Goal: Task Accomplishment & Management: Manage account settings

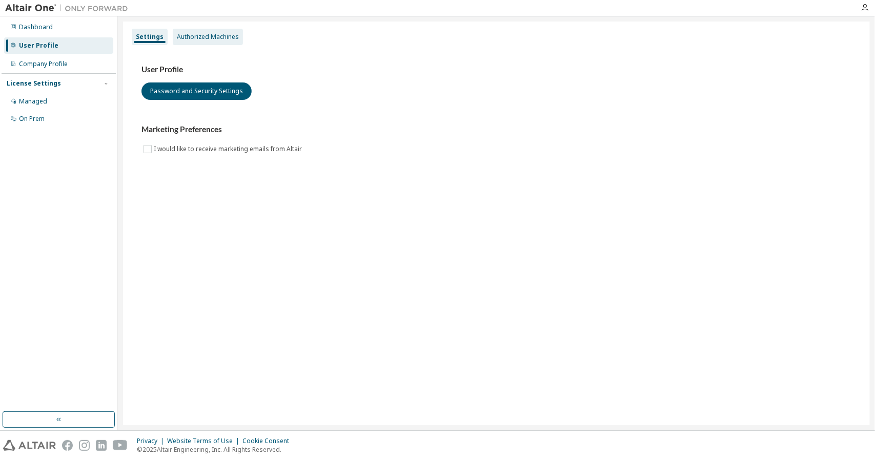
click at [228, 39] on div "Authorized Machines" at bounding box center [208, 37] width 62 height 8
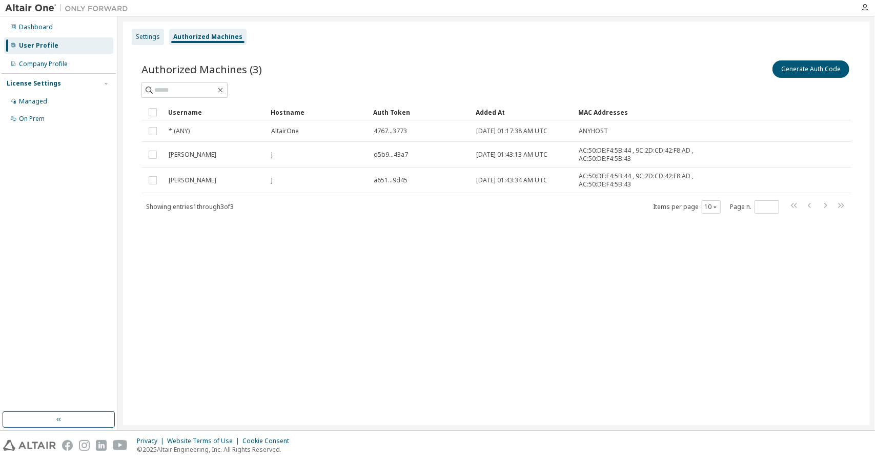
click at [154, 40] on div "Settings" at bounding box center [148, 37] width 24 height 8
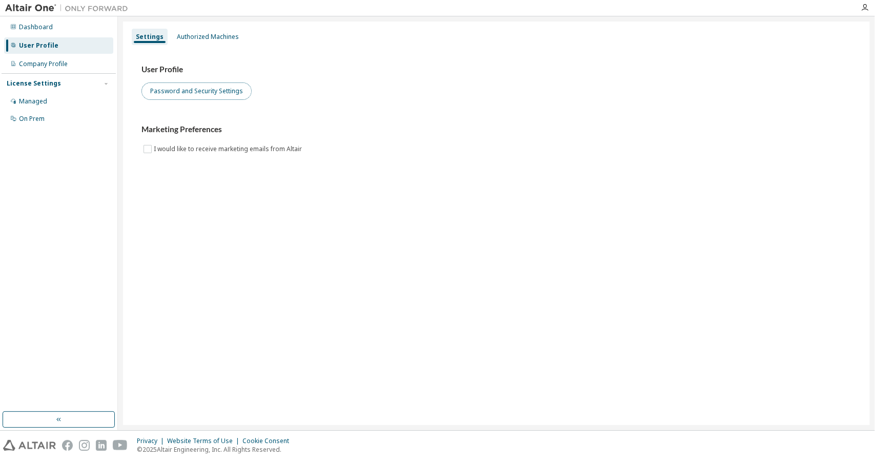
click at [238, 93] on button "Password and Security Settings" at bounding box center [196, 91] width 110 height 17
click at [59, 22] on div "Dashboard" at bounding box center [58, 27] width 109 height 16
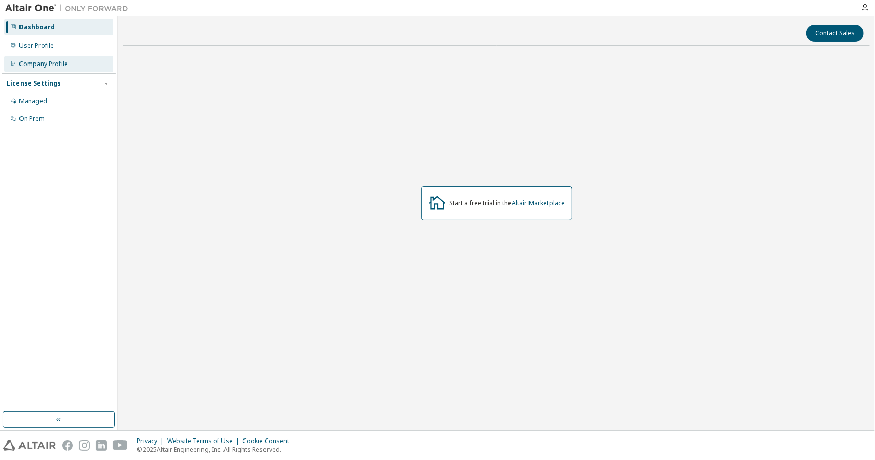
click at [70, 64] on div "Company Profile" at bounding box center [58, 64] width 109 height 16
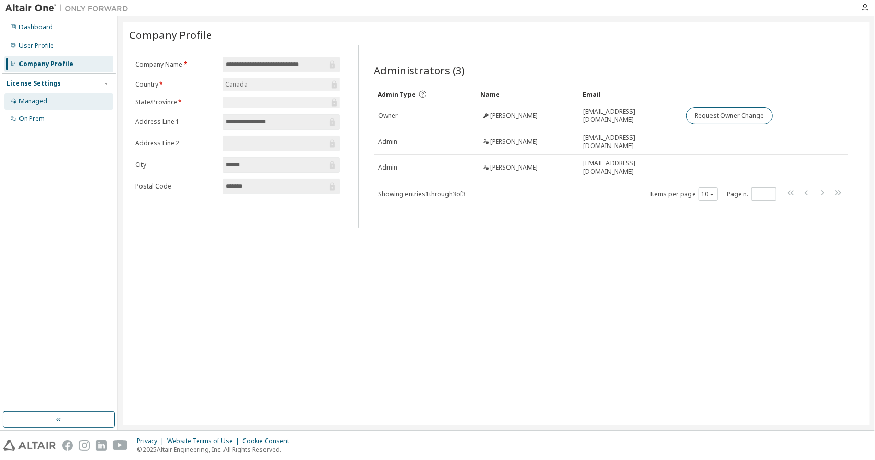
click at [43, 99] on div "Managed" at bounding box center [33, 101] width 28 height 8
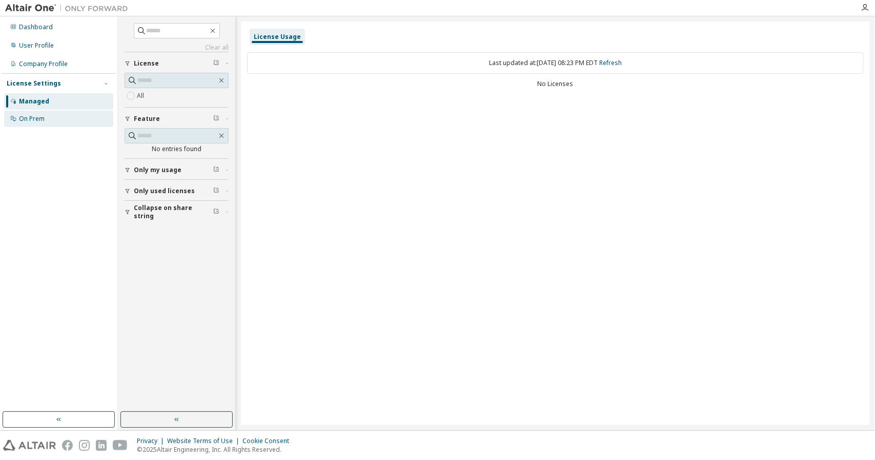
click at [40, 118] on div "On Prem" at bounding box center [32, 119] width 26 height 8
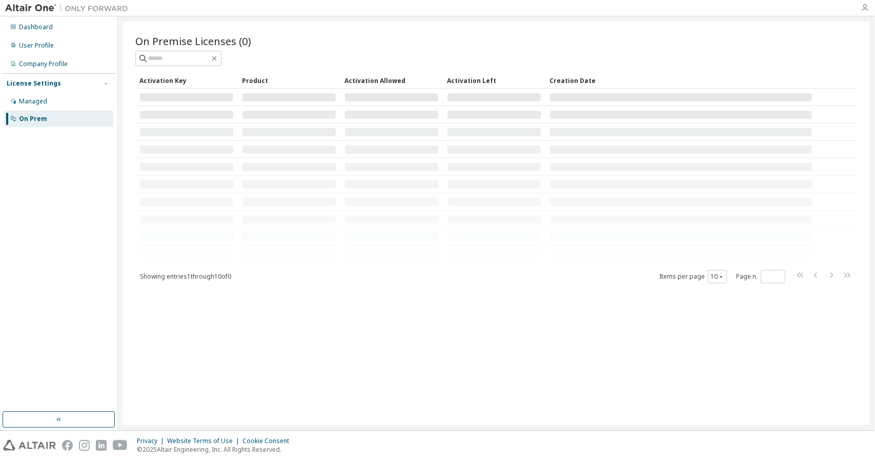
click at [864, 6] on icon "button" at bounding box center [864, 8] width 8 height 8
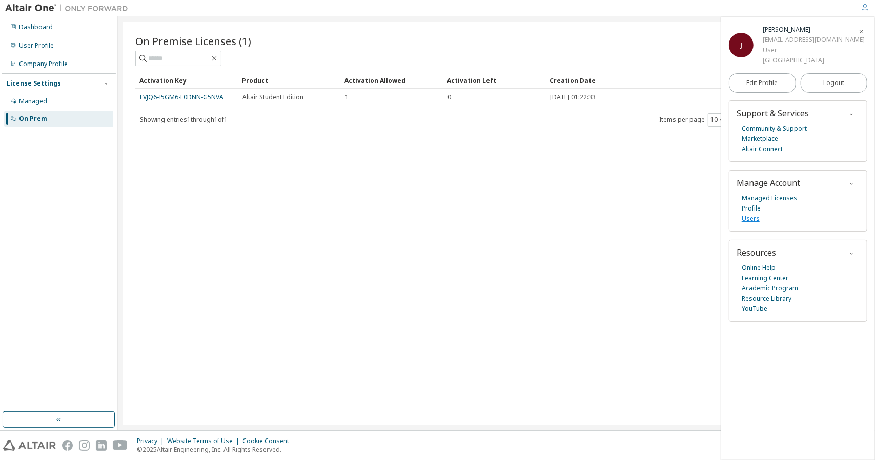
click at [751, 217] on link "Users" at bounding box center [750, 219] width 18 height 10
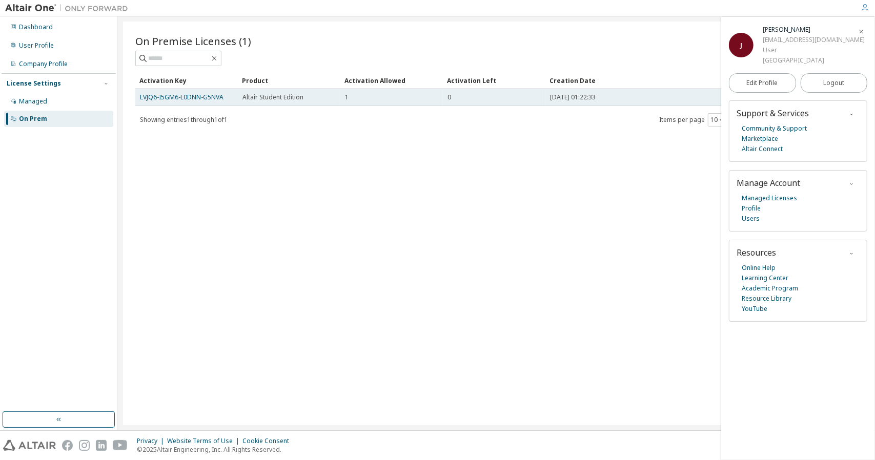
click at [467, 94] on div "0" at bounding box center [493, 97] width 93 height 8
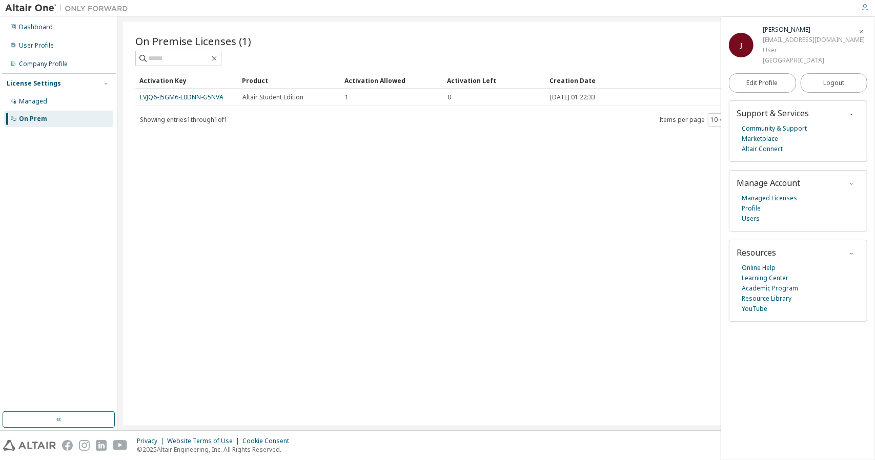
drag, startPoint x: 467, startPoint y: 94, endPoint x: 395, endPoint y: 107, distance: 73.4
click at [395, 107] on div "Activation Key Product Activation Allowed Activation Left Creation Date LVJQ6-I…" at bounding box center [496, 99] width 722 height 55
click at [860, 32] on icon "button" at bounding box center [861, 32] width 6 height 6
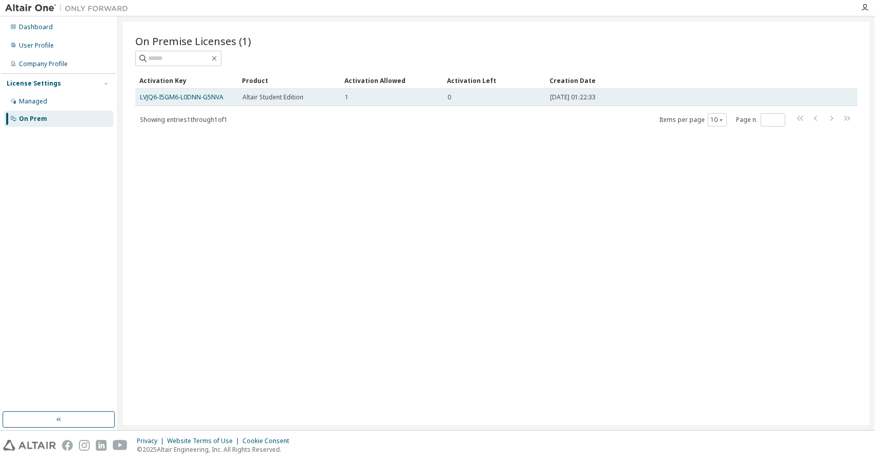
click at [841, 102] on tr "LVJQ6-I5GM6-L0DNN-G5NVA Altair Student Edition 1 0 2025-01-07 01:22:33" at bounding box center [496, 97] width 722 height 17
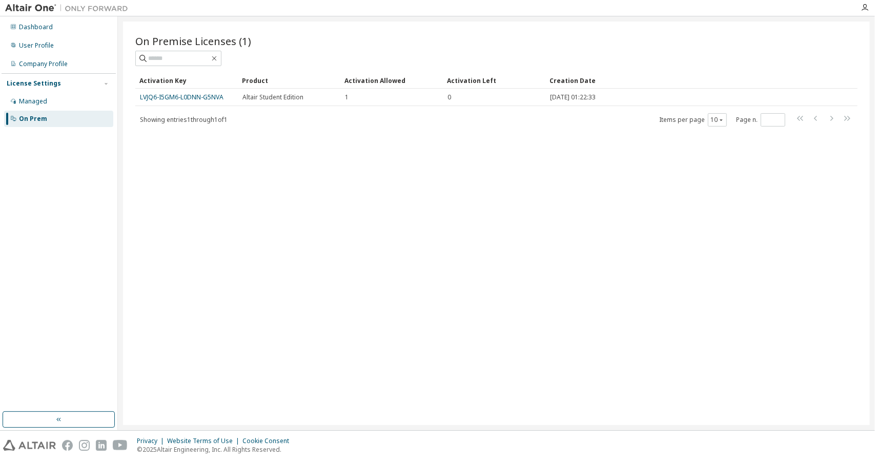
drag, startPoint x: 780, startPoint y: 94, endPoint x: 563, endPoint y: 111, distance: 217.4
click at [563, 111] on div "Activation Key Product Activation Allowed Activation Left Creation Date LVJQ6-I…" at bounding box center [496, 99] width 722 height 55
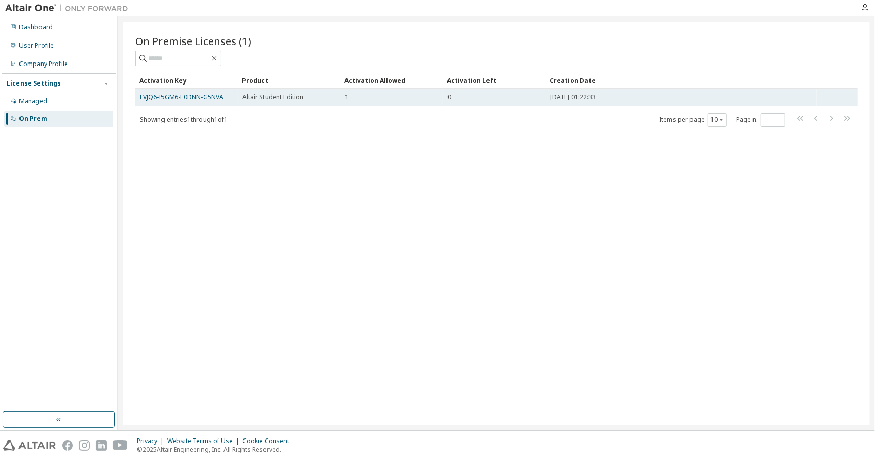
click at [424, 94] on div "1" at bounding box center [391, 97] width 93 height 8
click at [270, 97] on span "Altair Student Edition" at bounding box center [272, 97] width 61 height 8
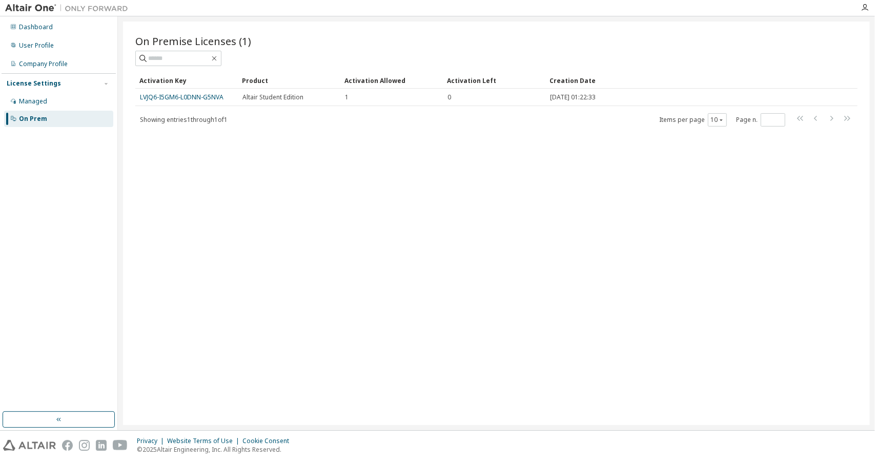
drag, startPoint x: 270, startPoint y: 97, endPoint x: 338, endPoint y: 87, distance: 68.8
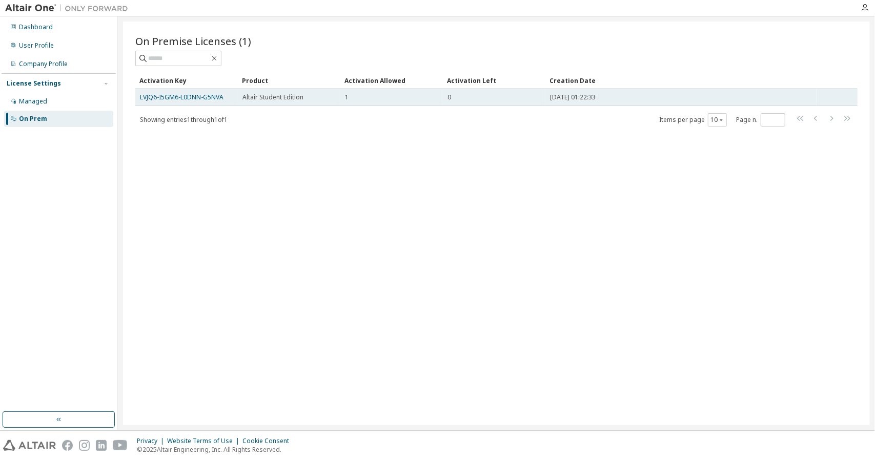
click at [334, 96] on div "Altair Student Edition" at bounding box center [288, 97] width 93 height 8
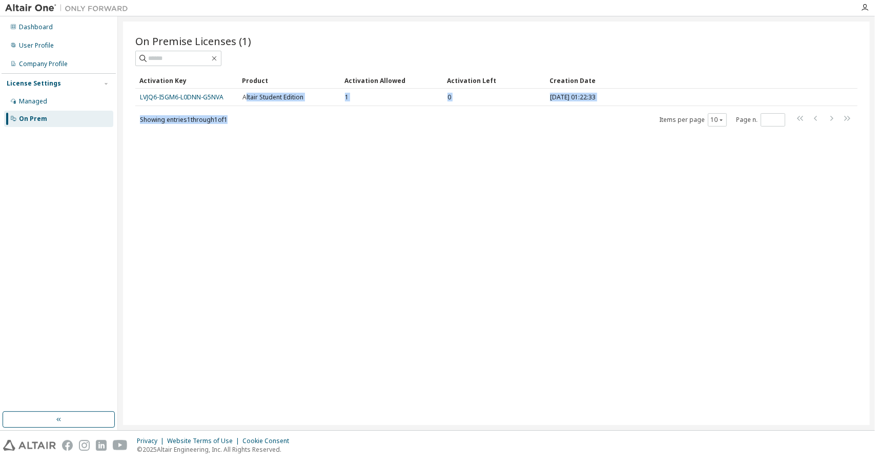
drag, startPoint x: 245, startPoint y: 94, endPoint x: 254, endPoint y: 107, distance: 16.2
click at [254, 107] on div "Activation Key Product Activation Allowed Activation Left Creation Date LVJQ6-I…" at bounding box center [496, 99] width 722 height 55
click at [76, 101] on div "Managed" at bounding box center [58, 101] width 109 height 16
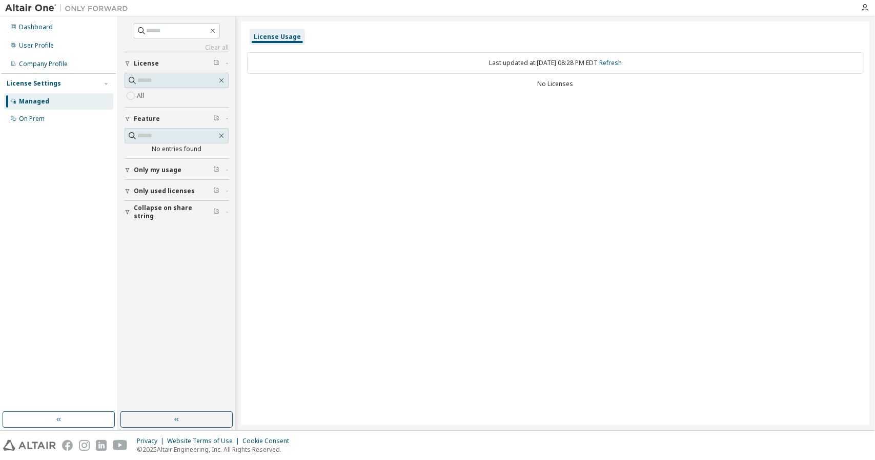
click at [168, 166] on span "Only my usage" at bounding box center [158, 170] width 48 height 8
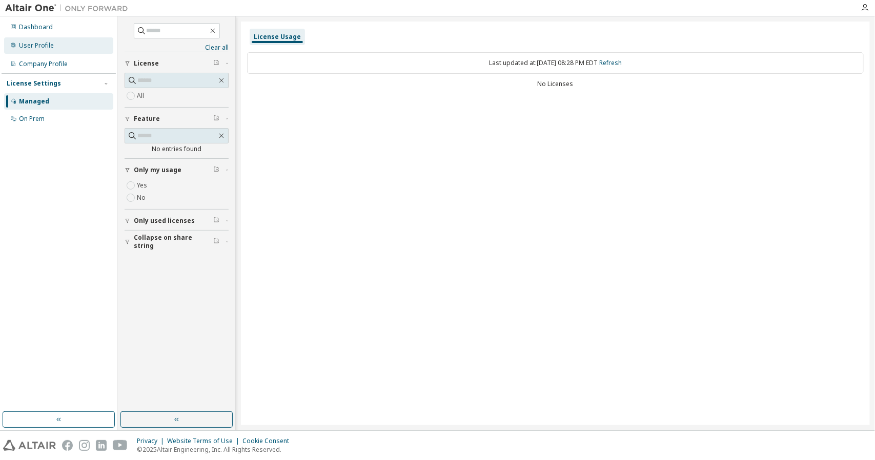
click at [36, 43] on div "User Profile" at bounding box center [36, 46] width 35 height 8
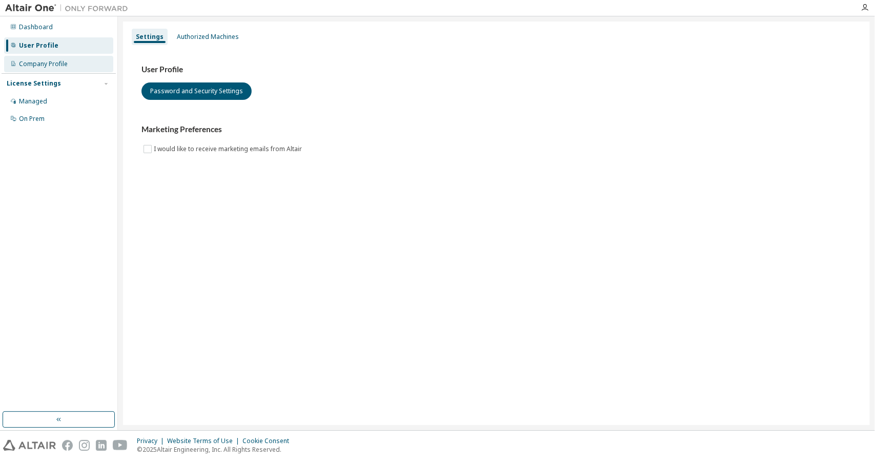
click at [80, 63] on div "Company Profile" at bounding box center [58, 64] width 109 height 16
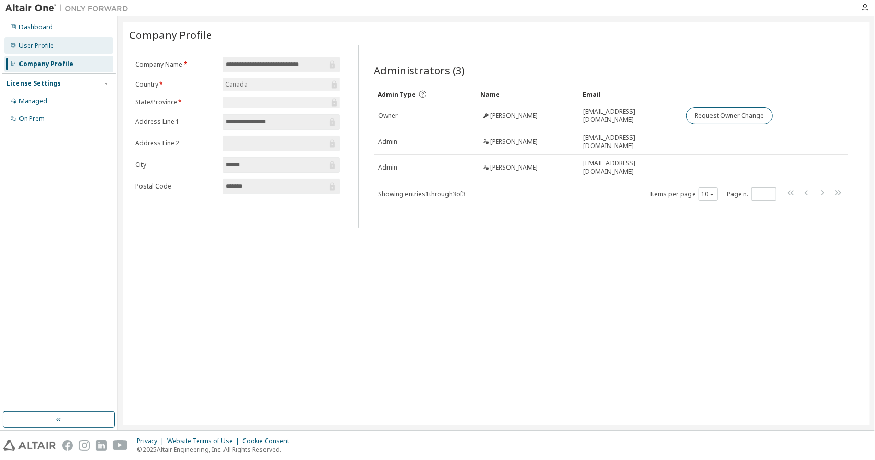
click at [65, 52] on div "User Profile" at bounding box center [58, 45] width 109 height 16
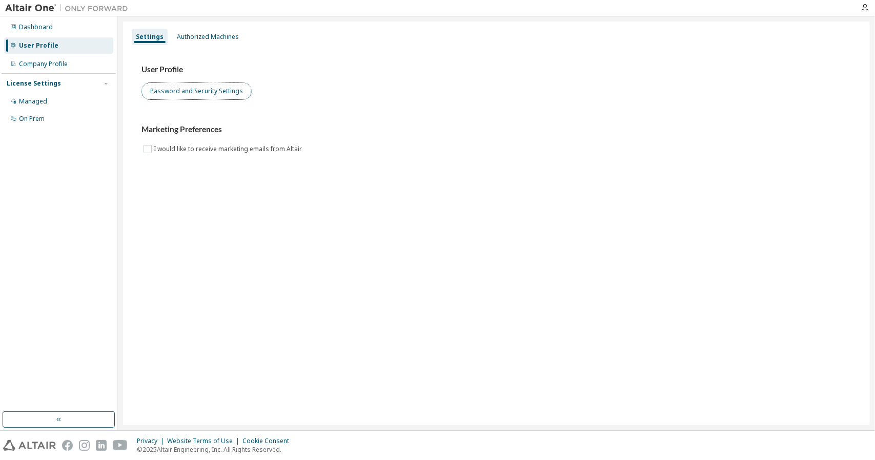
click at [214, 91] on button "Password and Security Settings" at bounding box center [196, 91] width 110 height 17
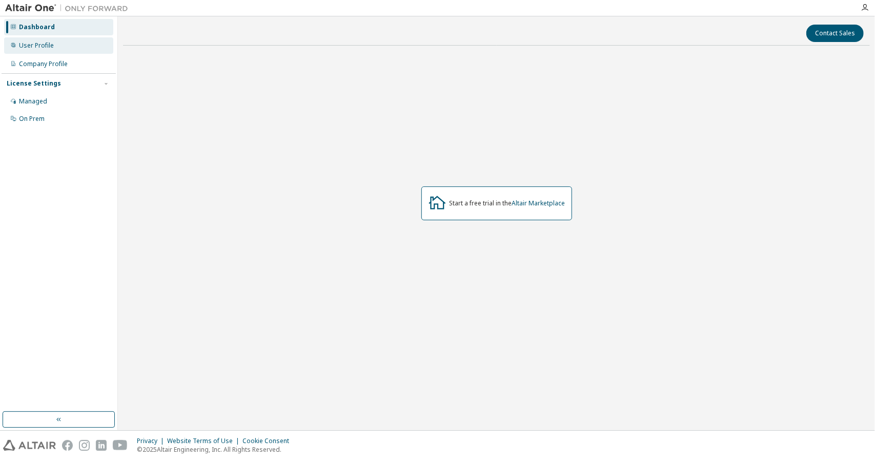
click at [78, 47] on div "User Profile" at bounding box center [58, 45] width 109 height 16
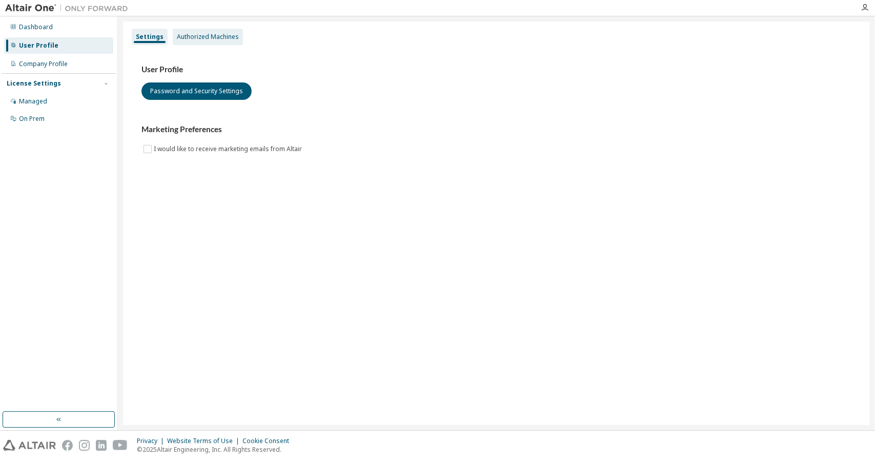
click at [227, 43] on div "Authorized Machines" at bounding box center [208, 37] width 70 height 16
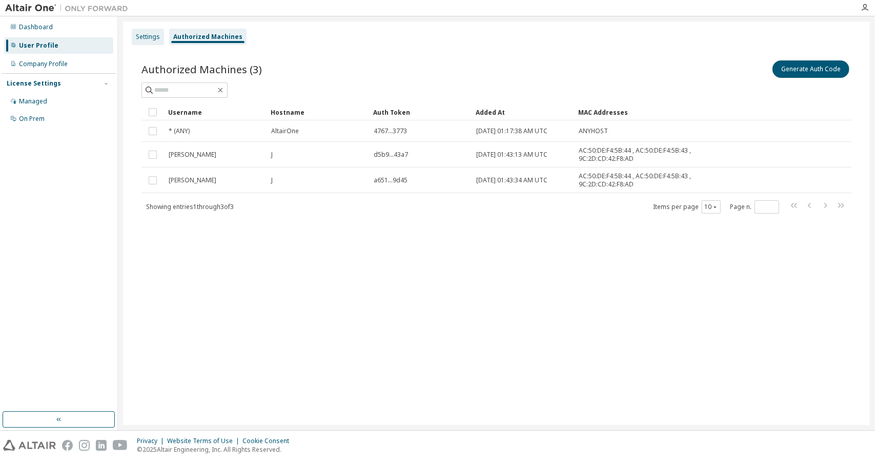
click at [155, 37] on div "Settings" at bounding box center [148, 37] width 24 height 8
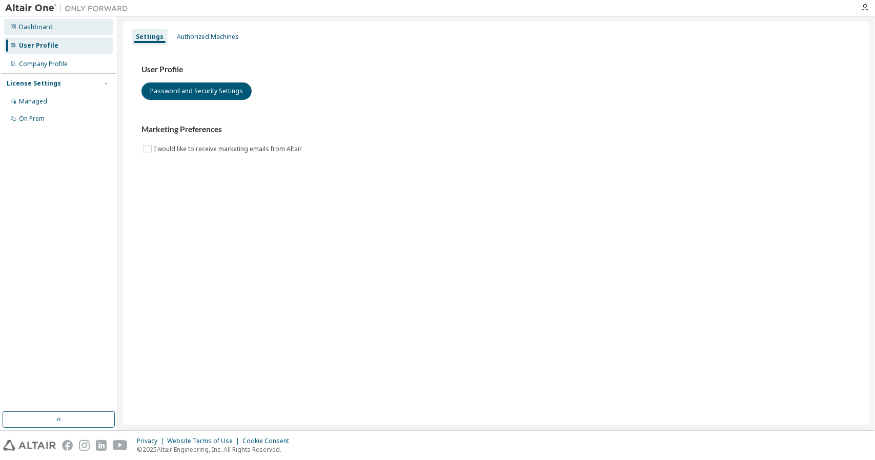
click at [50, 24] on div "Dashboard" at bounding box center [36, 27] width 34 height 8
click at [208, 29] on div "Authorized Machines" at bounding box center [208, 37] width 70 height 16
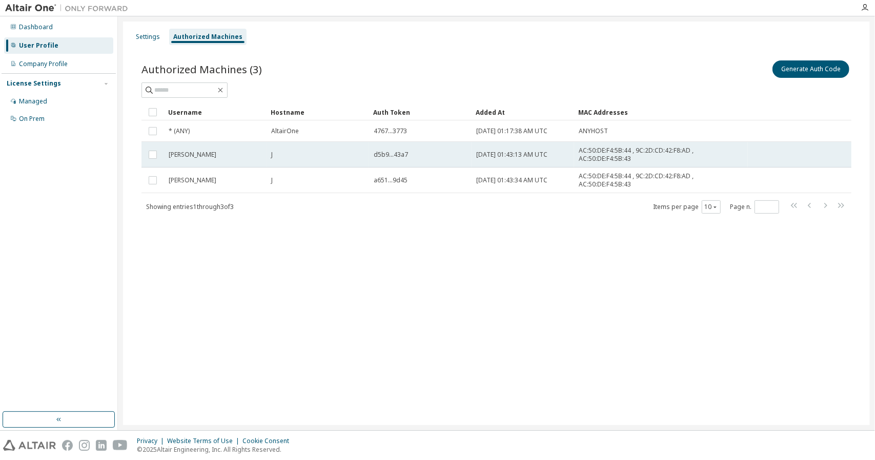
drag, startPoint x: 246, startPoint y: 157, endPoint x: 228, endPoint y: 157, distance: 17.9
click at [228, 157] on div "[PERSON_NAME]" at bounding box center [215, 155] width 93 height 8
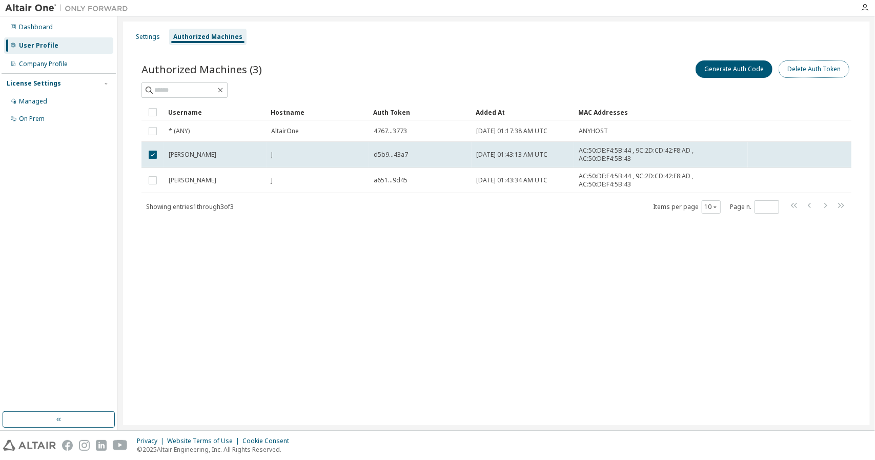
click at [818, 69] on button "Delete Auth Token" at bounding box center [813, 68] width 71 height 17
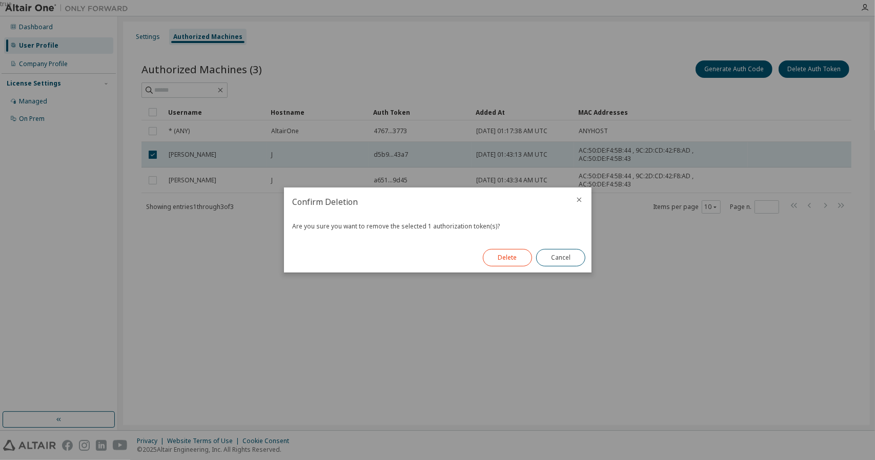
click at [514, 258] on button "Delete" at bounding box center [507, 257] width 49 height 17
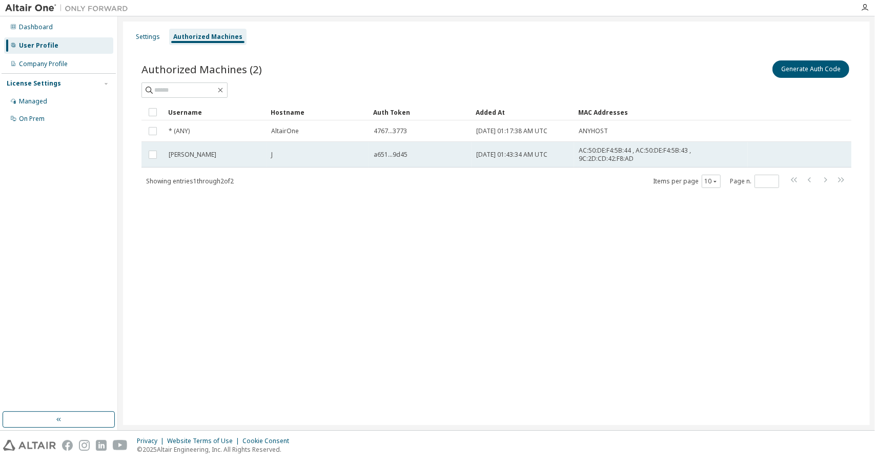
click at [550, 162] on td "[DATE] 01:43:34 AM UTC" at bounding box center [522, 155] width 102 height 26
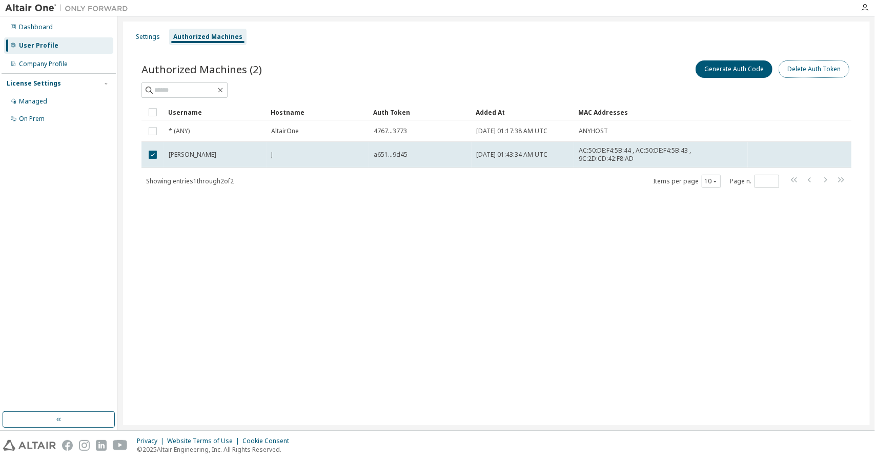
click at [807, 66] on button "Delete Auth Token" at bounding box center [813, 68] width 71 height 17
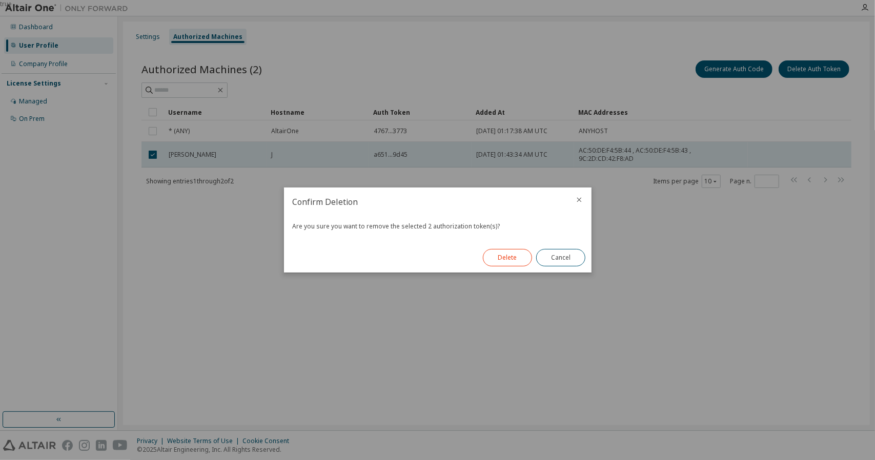
click at [518, 258] on button "Delete" at bounding box center [507, 257] width 49 height 17
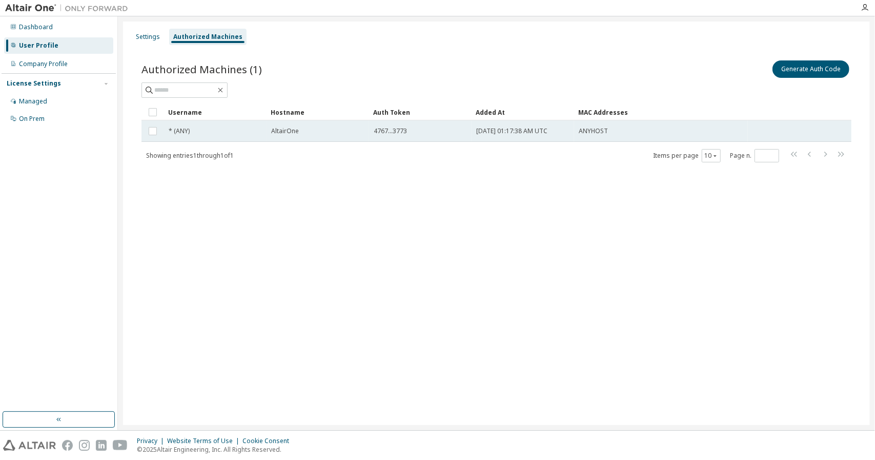
click at [536, 132] on span "2025-01-07 01:17:38 AM UTC" at bounding box center [511, 131] width 71 height 8
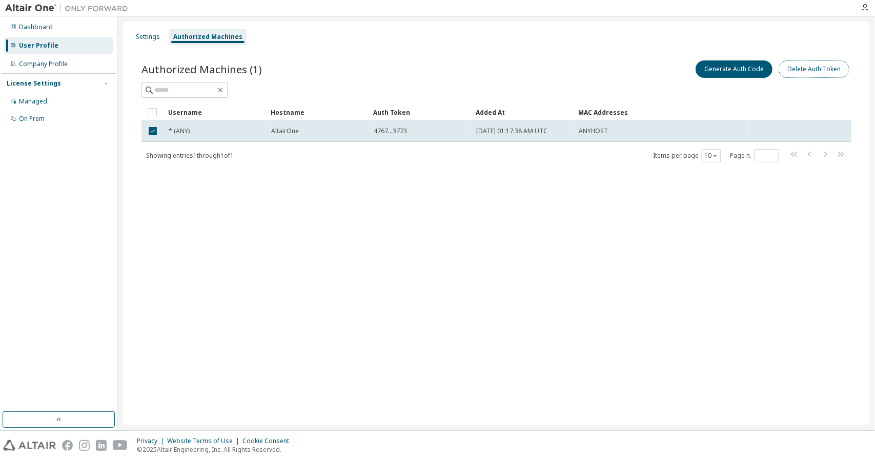
click at [794, 69] on button "Delete Auth Token" at bounding box center [813, 68] width 71 height 17
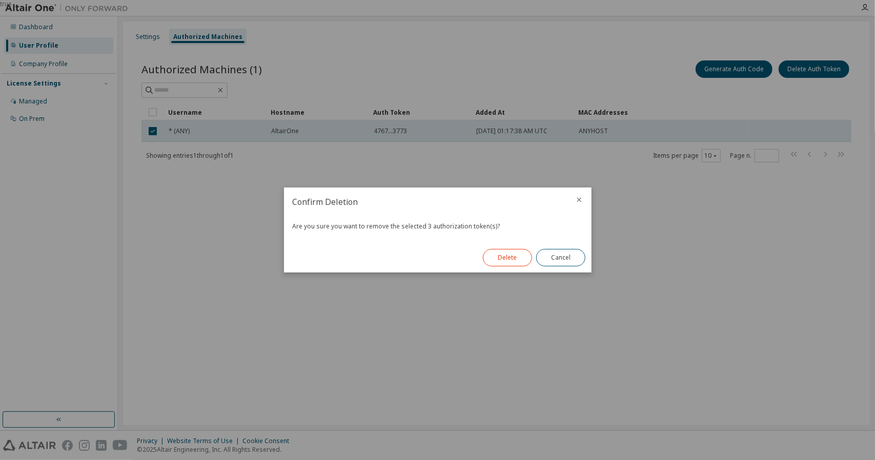
click at [503, 259] on button "Delete" at bounding box center [507, 257] width 49 height 17
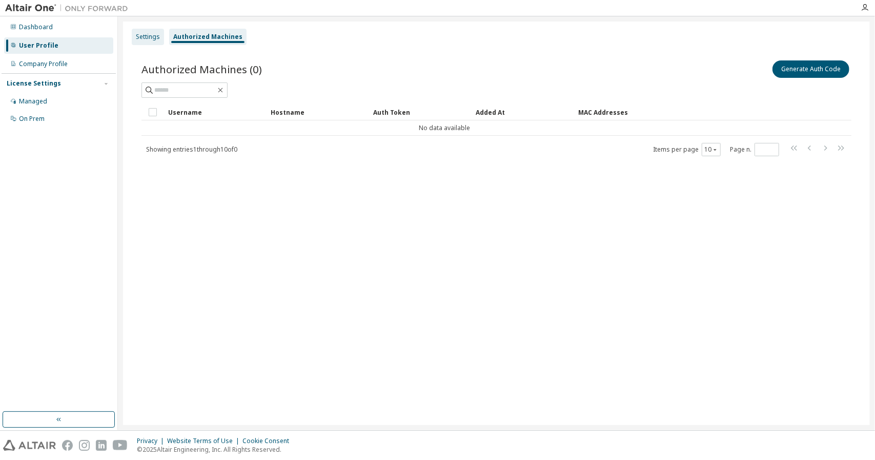
click at [151, 35] on div "Settings" at bounding box center [148, 37] width 24 height 8
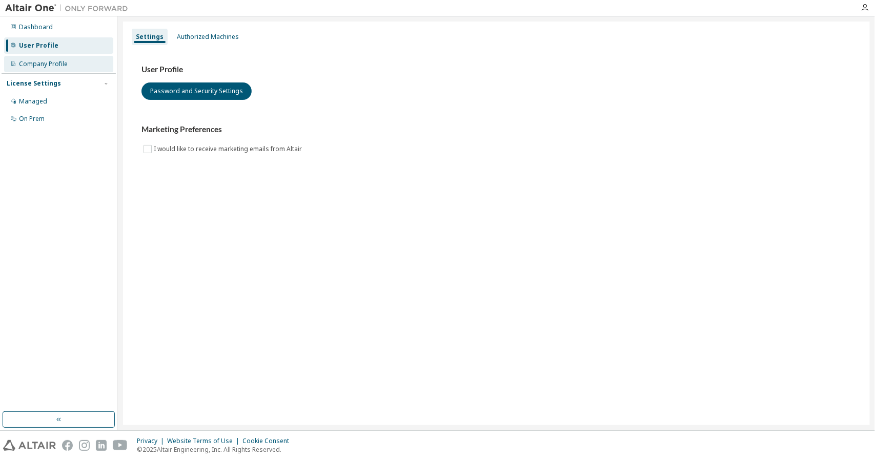
click at [70, 68] on div "Company Profile" at bounding box center [58, 64] width 109 height 16
click at [208, 33] on div "Authorized Machines" at bounding box center [208, 37] width 62 height 8
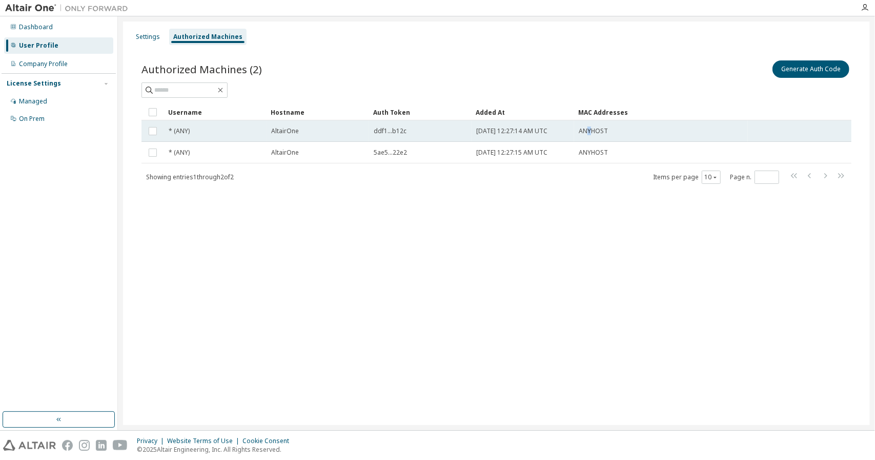
drag, startPoint x: 609, startPoint y: 133, endPoint x: 589, endPoint y: 131, distance: 20.1
click at [589, 131] on span "ANYHOST" at bounding box center [593, 131] width 29 height 8
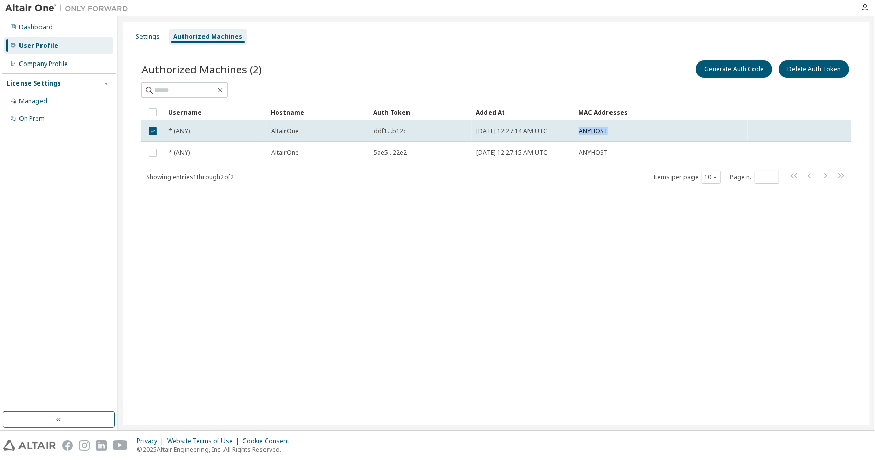
click at [589, 131] on span "ANYHOST" at bounding box center [593, 131] width 29 height 8
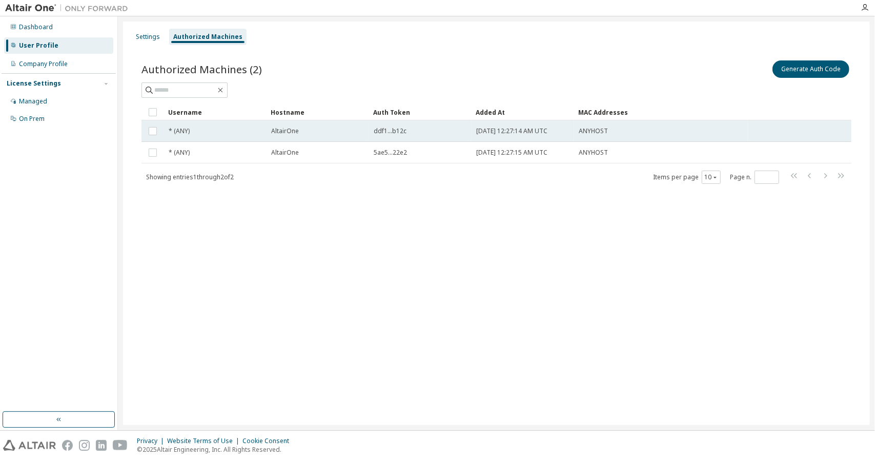
click at [642, 127] on div "ANYHOST" at bounding box center [661, 131] width 164 height 8
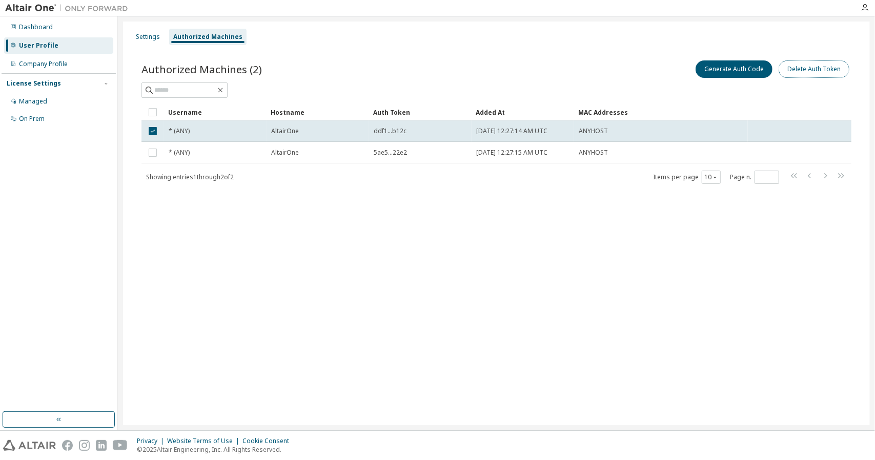
click at [813, 69] on button "Delete Auth Token" at bounding box center [813, 68] width 71 height 17
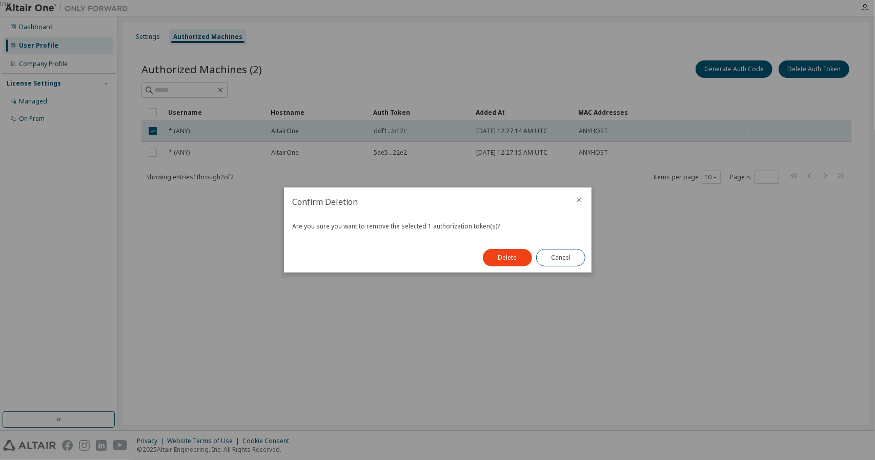
click at [504, 249] on div "Delete Cancel" at bounding box center [534, 258] width 115 height 30
click at [506, 259] on button "Delete" at bounding box center [507, 257] width 49 height 17
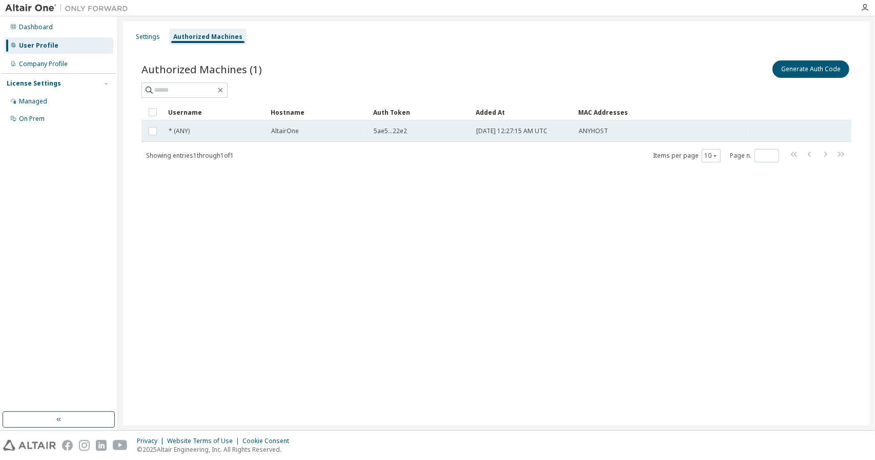
click at [592, 125] on td "ANYHOST" at bounding box center [661, 131] width 174 height 22
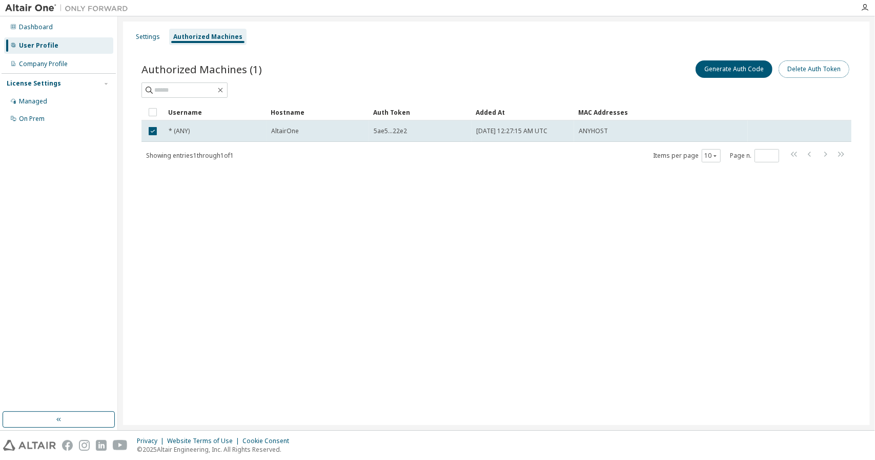
click at [816, 67] on button "Delete Auth Token" at bounding box center [813, 68] width 71 height 17
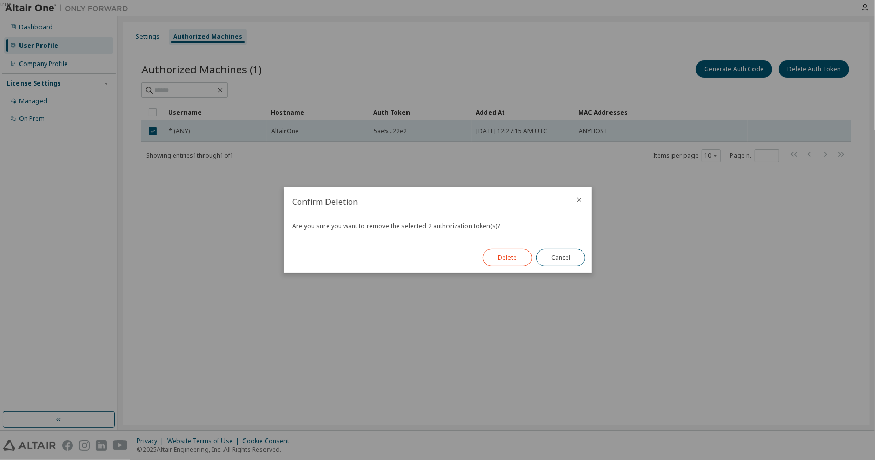
click at [512, 252] on button "Delete" at bounding box center [507, 257] width 49 height 17
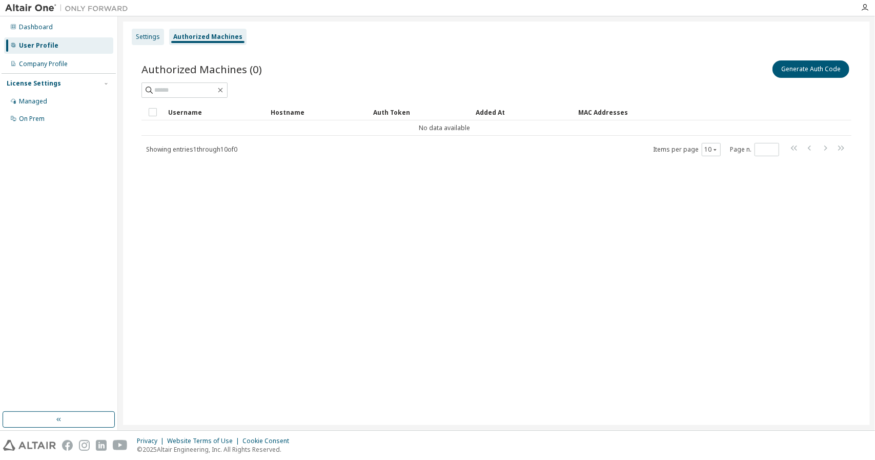
click at [158, 33] on div "Settings" at bounding box center [148, 37] width 24 height 8
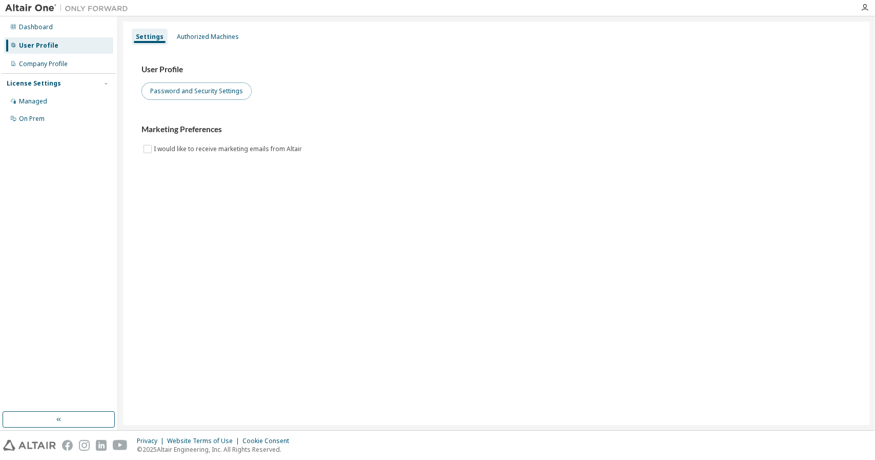
click at [231, 96] on button "Password and Security Settings" at bounding box center [196, 91] width 110 height 17
click at [230, 42] on div "Authorized Machines" at bounding box center [208, 37] width 70 height 16
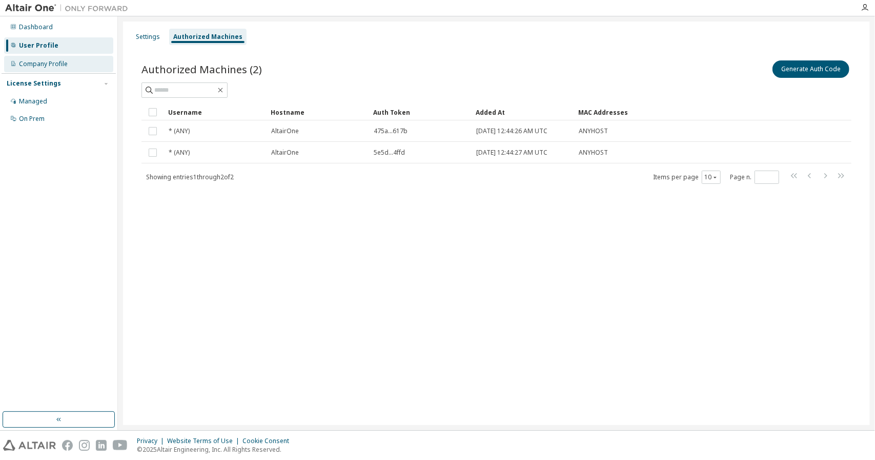
click at [70, 65] on div "Company Profile" at bounding box center [58, 64] width 109 height 16
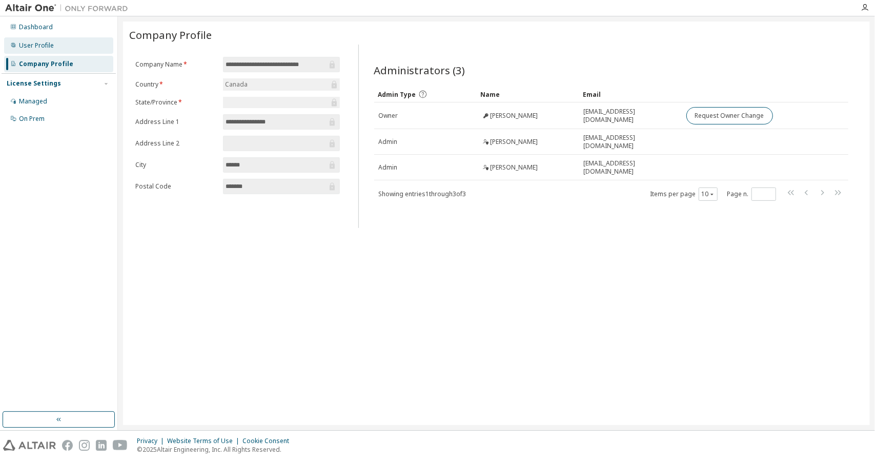
click at [60, 45] on div "User Profile" at bounding box center [58, 45] width 109 height 16
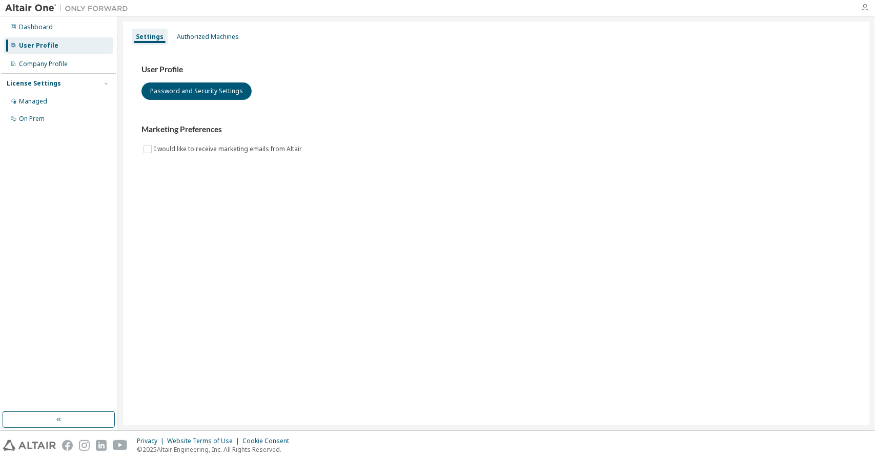
click at [862, 6] on icon "button" at bounding box center [864, 8] width 8 height 8
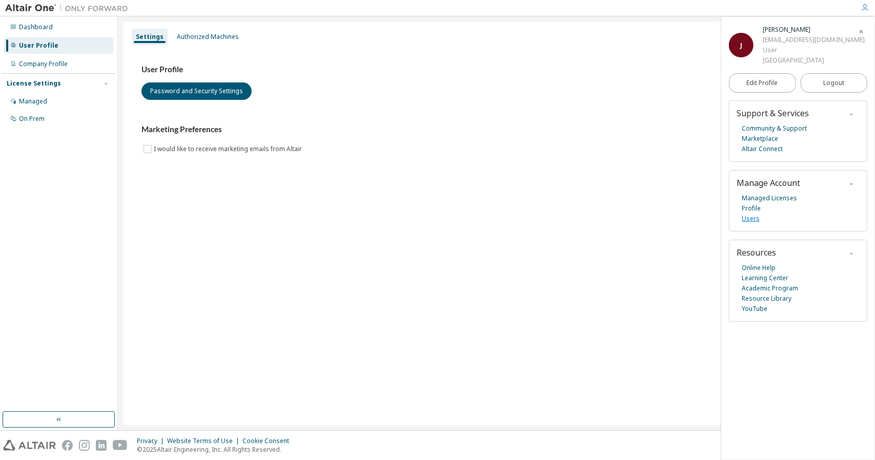
click at [757, 215] on link "Users" at bounding box center [750, 219] width 18 height 10
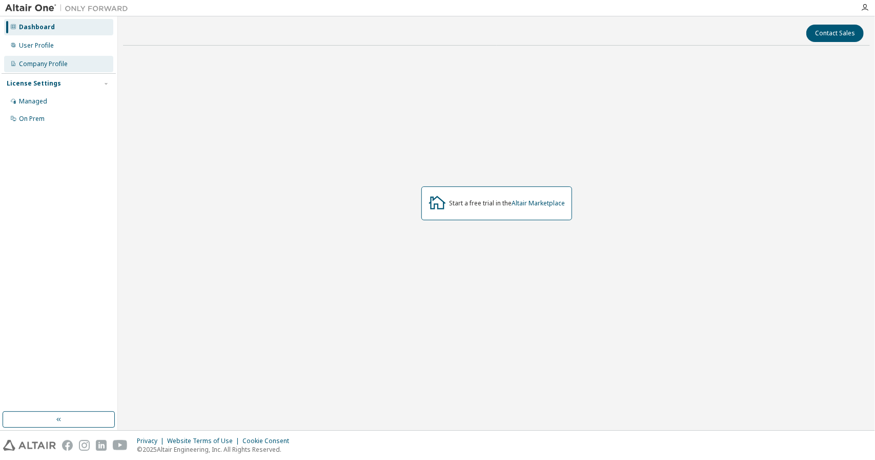
click at [72, 71] on div "Company Profile" at bounding box center [58, 64] width 109 height 16
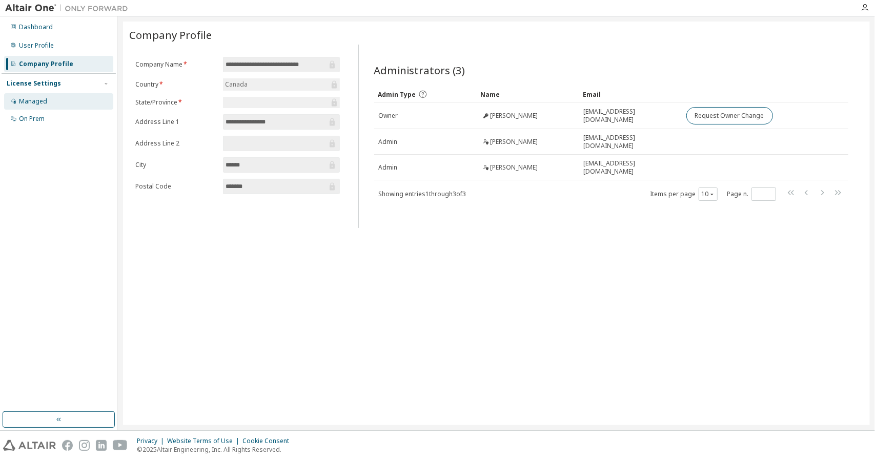
click at [47, 105] on div "Managed" at bounding box center [58, 101] width 109 height 16
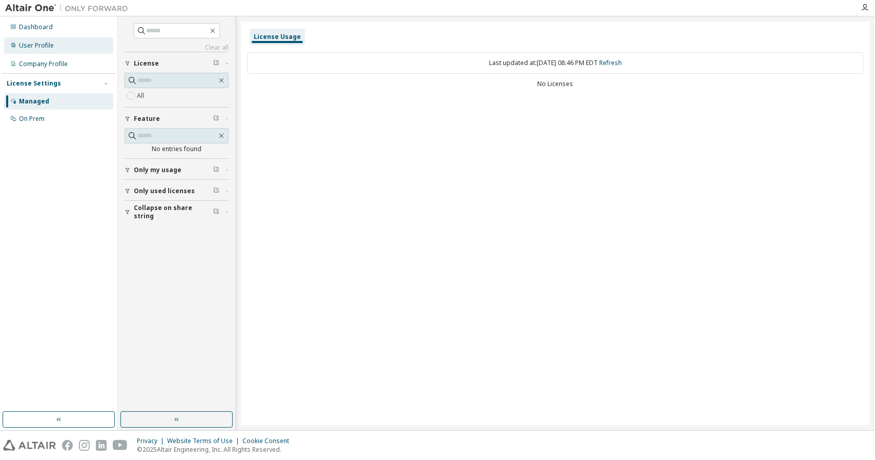
click at [70, 39] on div "User Profile" at bounding box center [58, 45] width 109 height 16
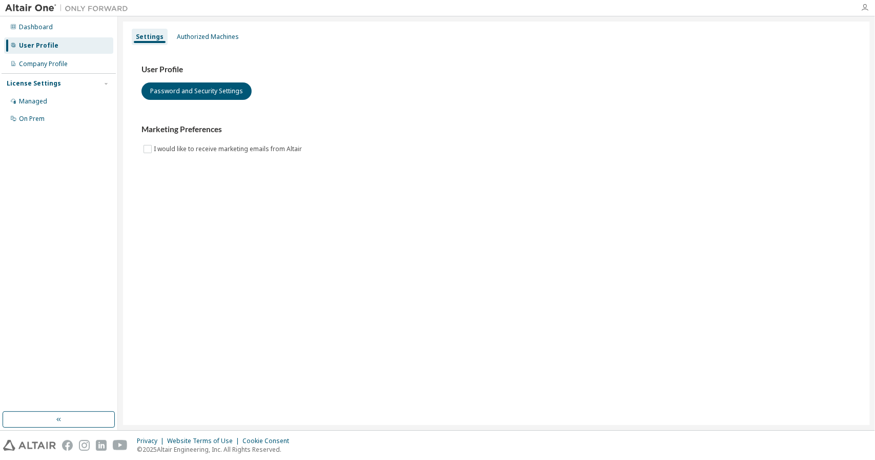
click at [867, 8] on icon "button" at bounding box center [864, 8] width 8 height 8
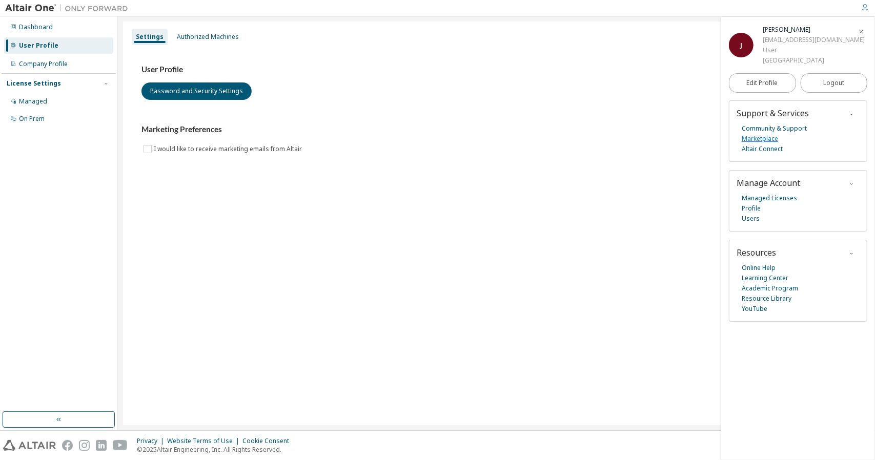
click at [770, 138] on link "Marketplace" at bounding box center [759, 139] width 36 height 10
